Goal: Transaction & Acquisition: Book appointment/travel/reservation

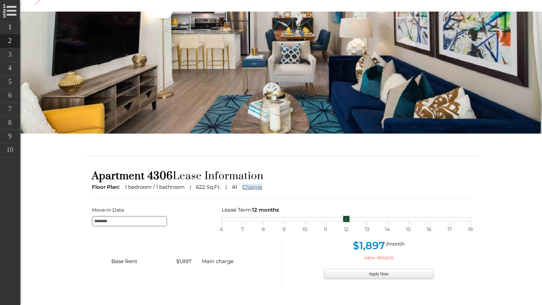
click at [222, 221] on div "6 7 8 9 10 11 12 13 14 15 16 17 18" at bounding box center [346, 219] width 249 height 5
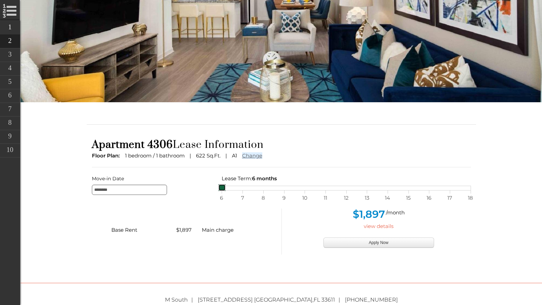
scroll to position [103, 0]
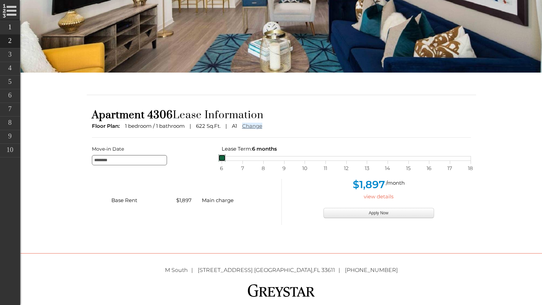
click at [344, 159] on div "6 7 8 9 10 11 12 13 14 15 16 17 18" at bounding box center [346, 158] width 249 height 5
click at [225, 159] on div "6 7 8 9 10 11 12 13 14 15 16 17 18" at bounding box center [346, 158] width 249 height 5
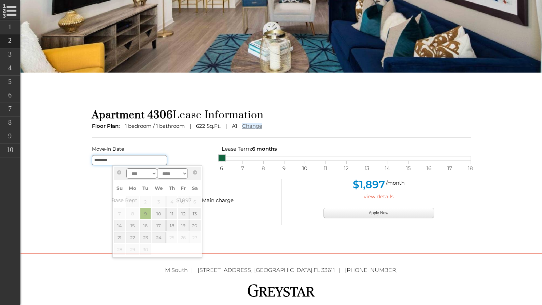
click at [143, 163] on input "********" at bounding box center [129, 160] width 75 height 10
click at [159, 236] on link "24" at bounding box center [159, 237] width 14 height 11
type input "*********"
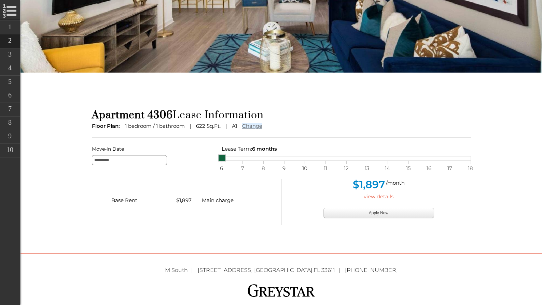
click at [371, 199] on link "view details" at bounding box center [378, 197] width 30 height 6
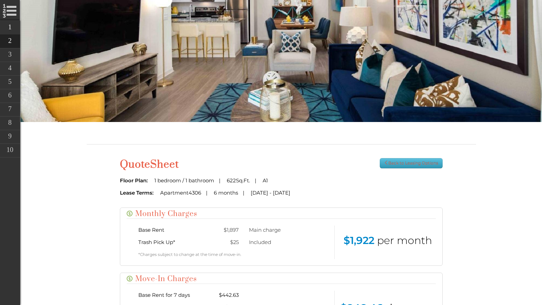
scroll to position [73, 0]
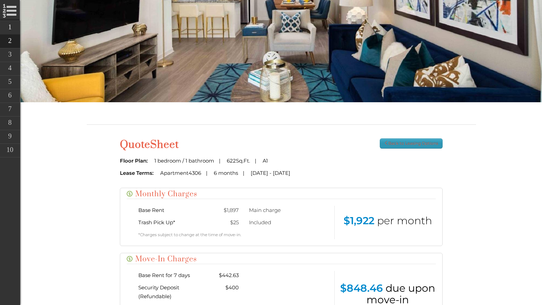
click at [385, 145] on icon at bounding box center [386, 143] width 4 height 4
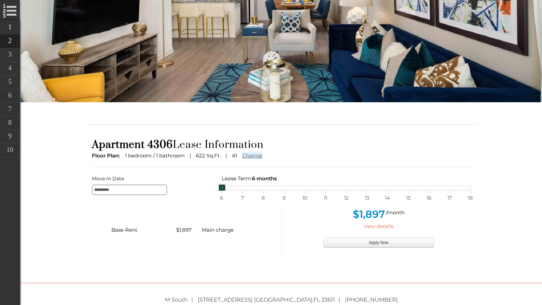
click at [347, 190] on div "6 7 8 9 10 11 12 13 14 15 16 17 18" at bounding box center [346, 188] width 249 height 5
click at [222, 188] on div "6 7 8 9 10 11 12 13 14 15 16 17 18" at bounding box center [346, 188] width 249 height 5
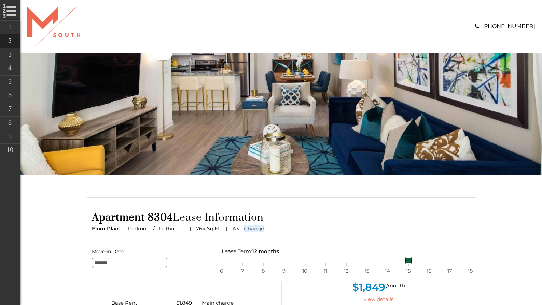
click at [413, 261] on div "6 7 8 9 10 11 12 13 14 15 16 17 18" at bounding box center [346, 261] width 249 height 5
click at [443, 263] on div "6 7 8 9 10 11 12 13 14 15 16 17 18" at bounding box center [346, 261] width 249 height 5
click at [473, 262] on div "Lease Term: 17 months selected on Lease month slider, move slider to left or to…" at bounding box center [345, 255] width 259 height 16
click at [470, 260] on div "6 7 8 9 10 11 12 13 14 15 16 17 18" at bounding box center [346, 261] width 249 height 5
click at [225, 262] on div "6 7 8 9 10 11 12 13 14 15 16 17 18" at bounding box center [346, 261] width 249 height 5
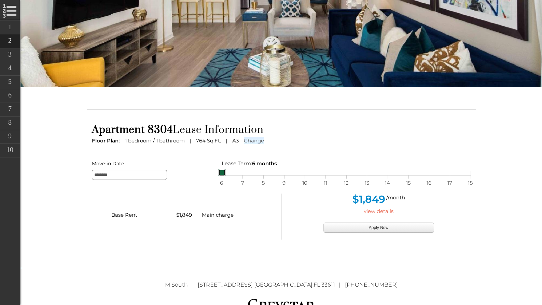
scroll to position [132, 0]
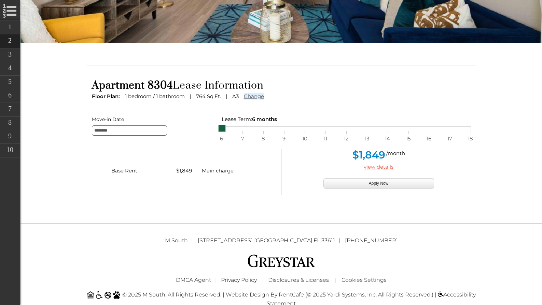
click at [380, 166] on link "view details" at bounding box center [378, 167] width 30 height 6
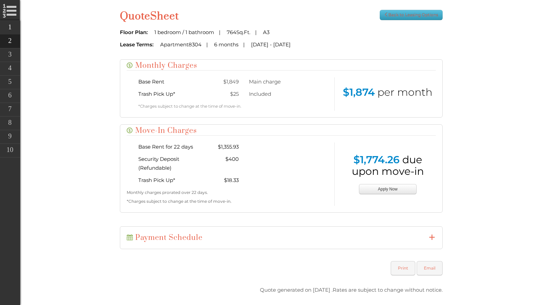
scroll to position [212, 0]
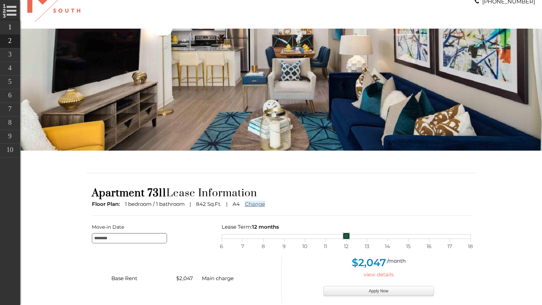
click at [223, 237] on div "6 7 8 9 10 11 12 13 14 15 16 17 18" at bounding box center [346, 236] width 249 height 5
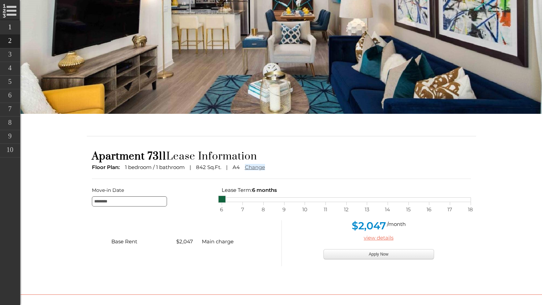
click at [379, 239] on link "view details" at bounding box center [378, 238] width 30 height 6
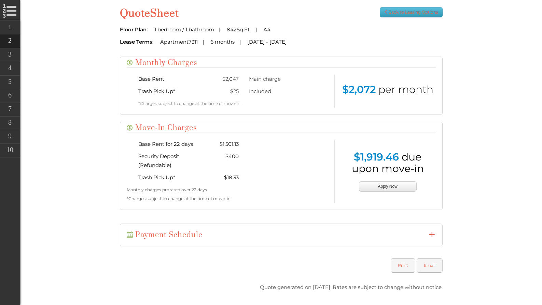
scroll to position [212, 0]
